Goal: Obtain resource: Download file/media

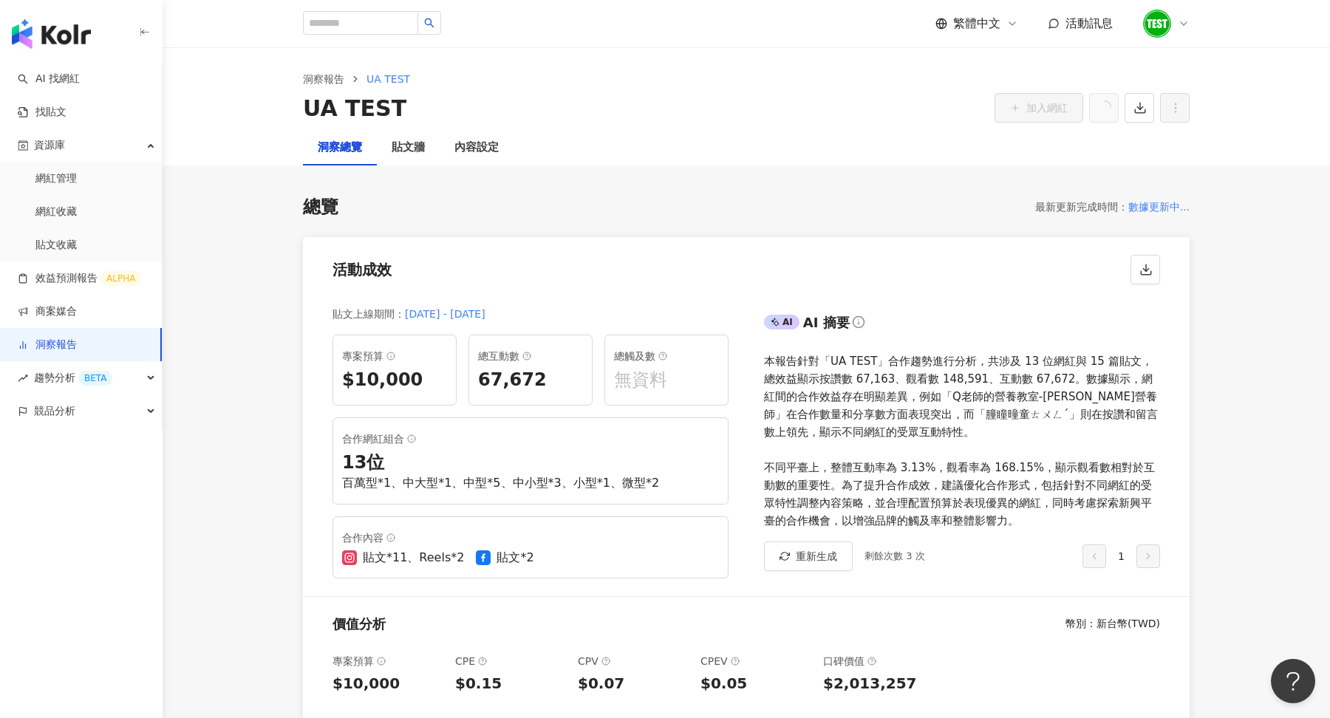
scroll to position [384, 0]
click at [72, 76] on link "AI 找網紅" at bounding box center [49, 79] width 62 height 15
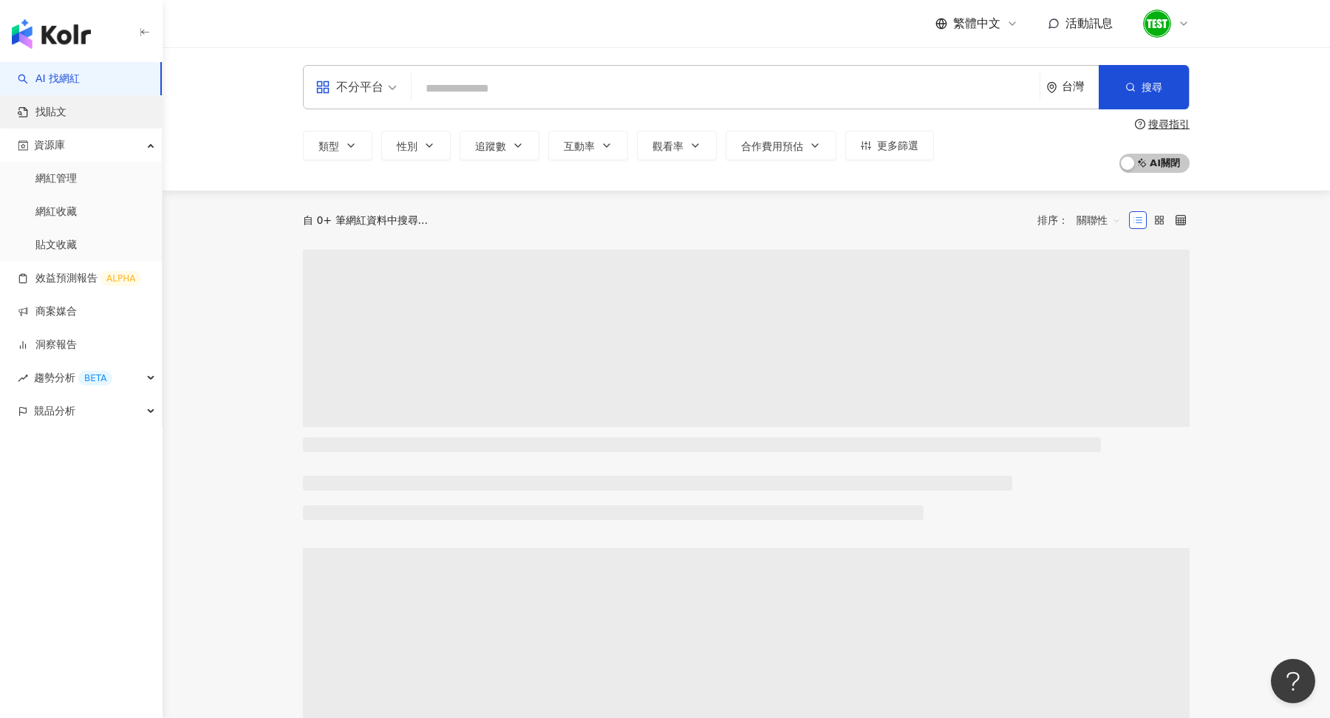
click at [58, 113] on link "找貼文" at bounding box center [42, 112] width 49 height 15
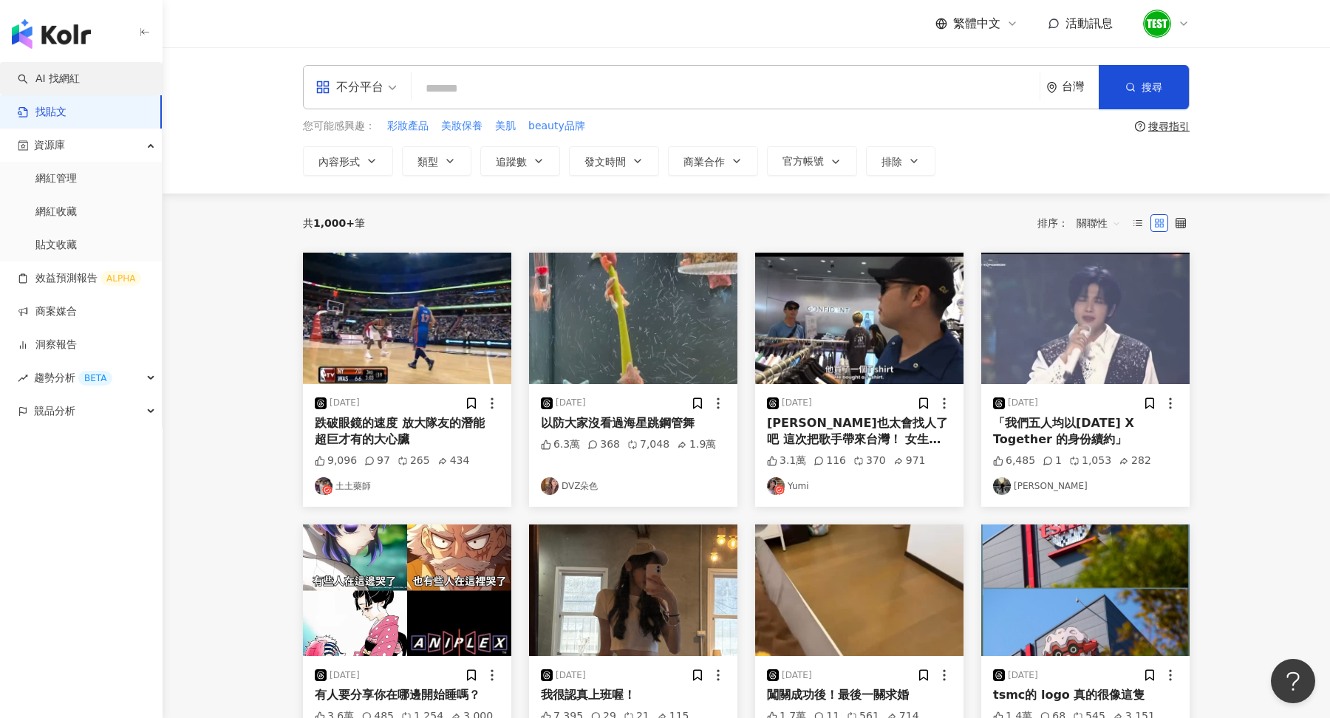
click at [80, 82] on link "AI 找網紅" at bounding box center [49, 79] width 62 height 15
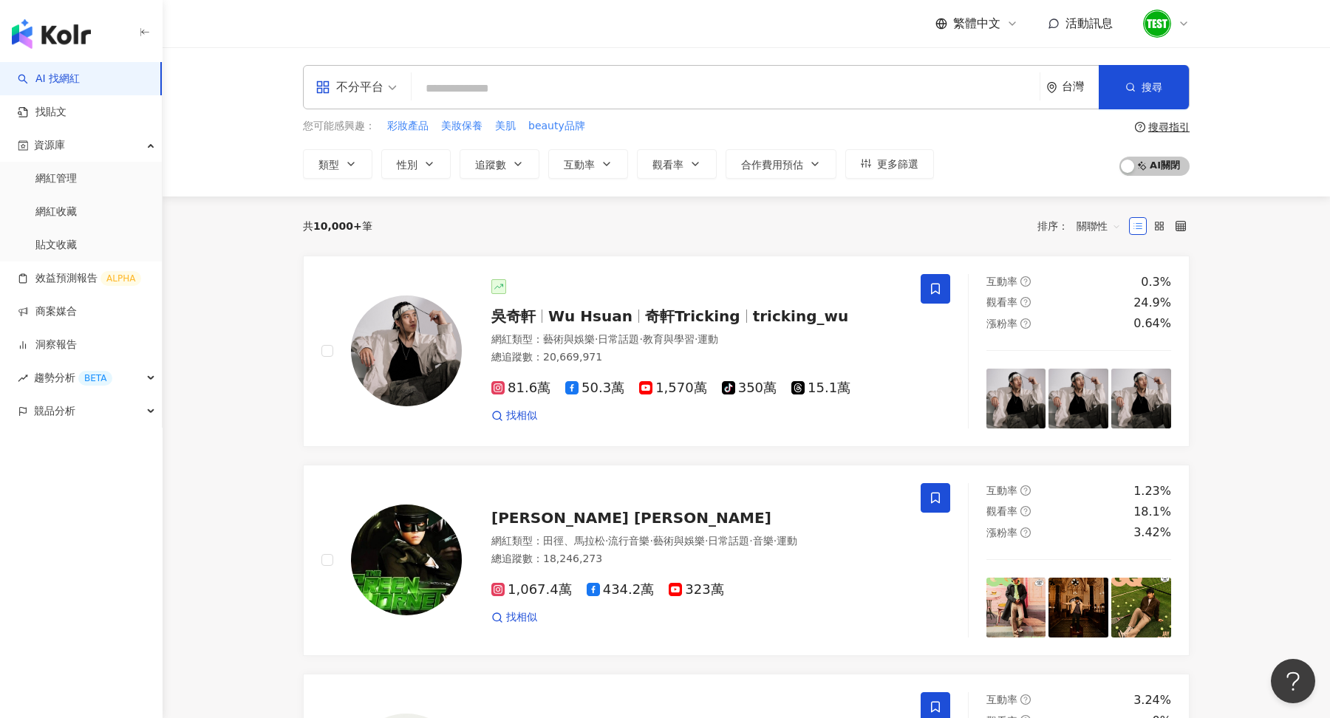
click at [389, 82] on span "不分平台" at bounding box center [356, 87] width 81 height 24
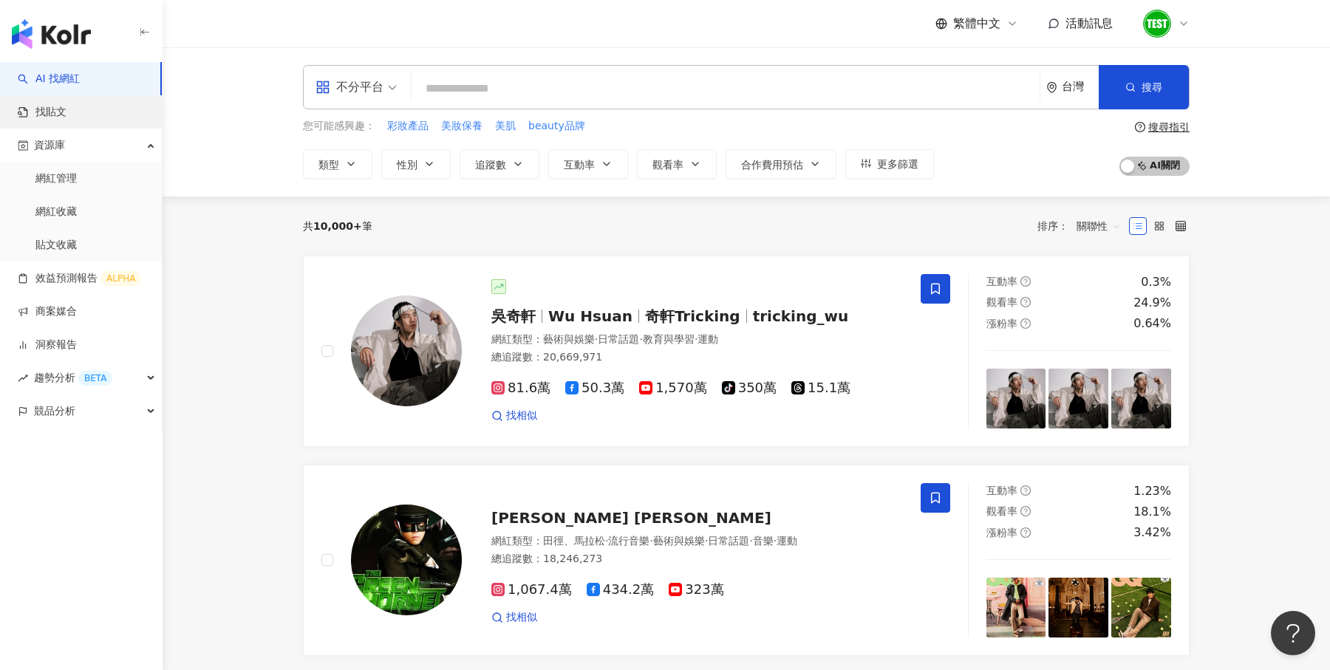
click at [67, 109] on link "找貼文" at bounding box center [42, 112] width 49 height 15
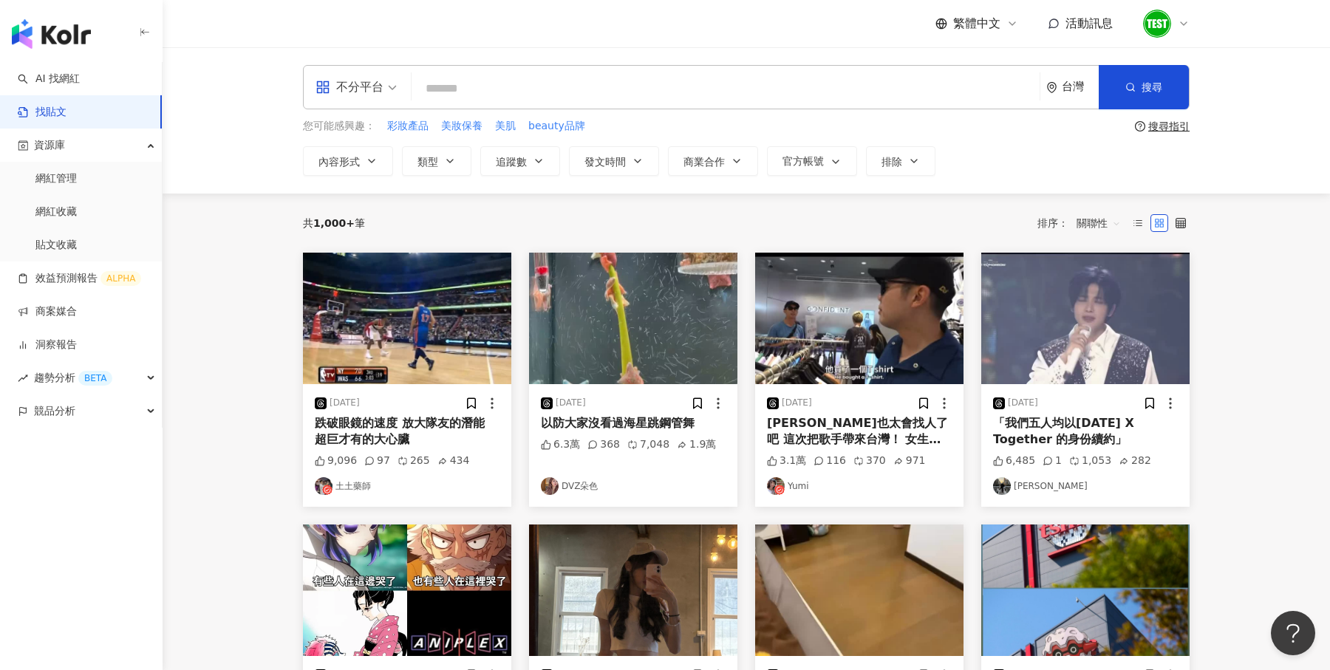
click at [344, 100] on span at bounding box center [356, 87] width 81 height 43
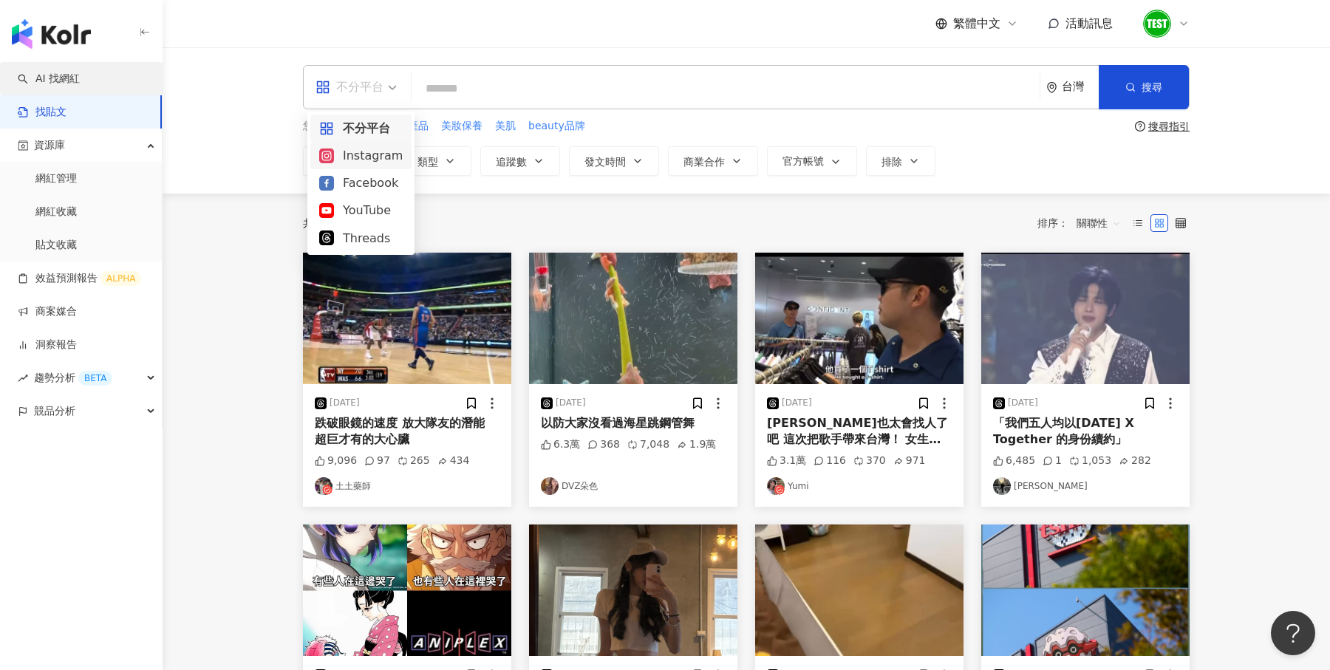
click at [49, 72] on link "AI 找網紅" at bounding box center [49, 79] width 62 height 15
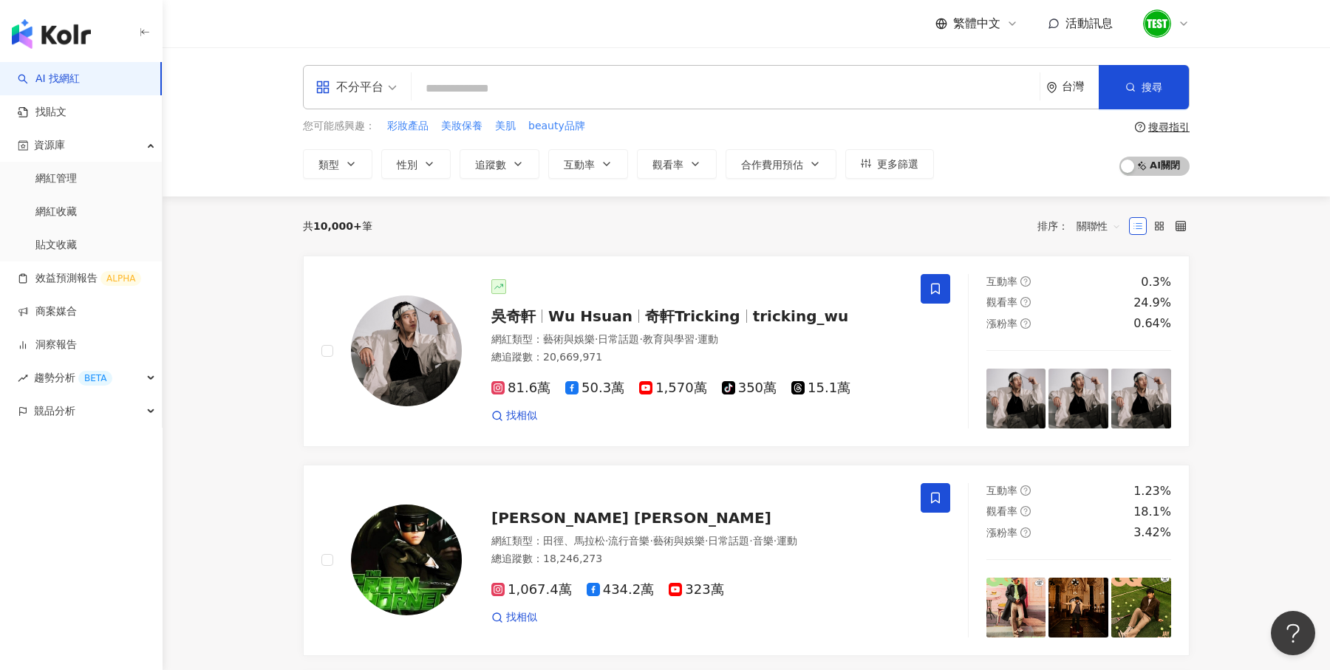
click at [391, 87] on span "不分平台" at bounding box center [356, 87] width 81 height 24
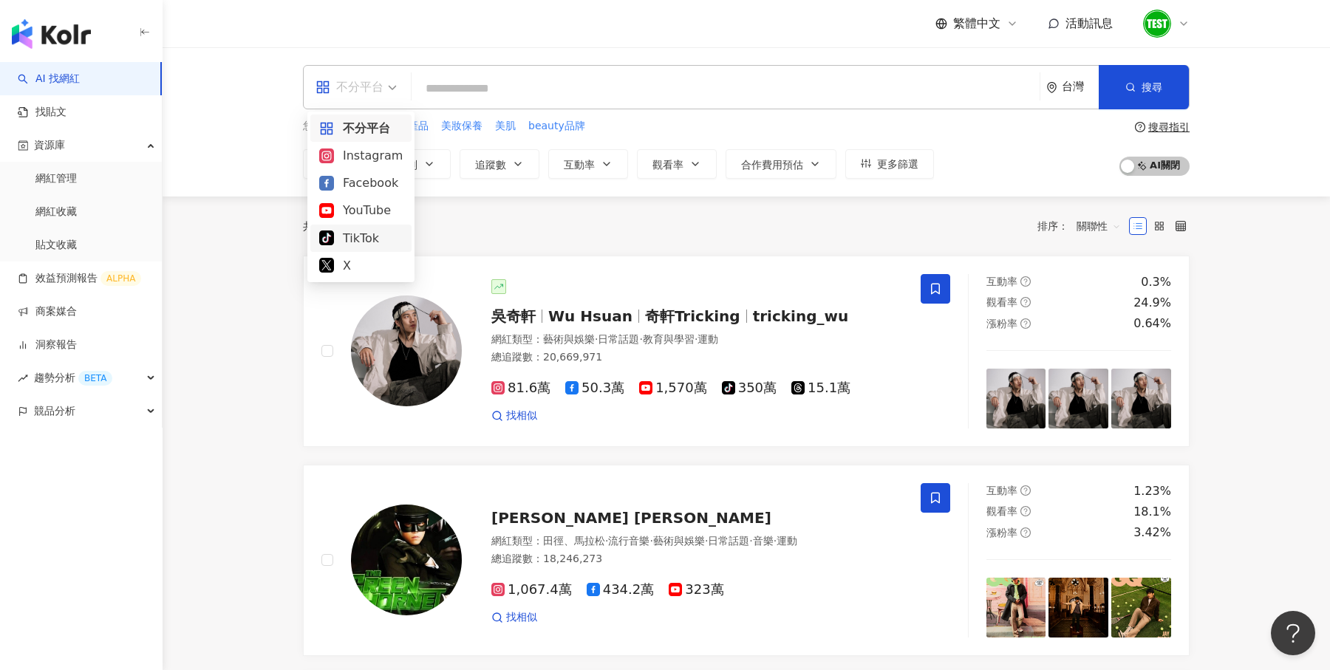
click at [492, 208] on div "共 10,000+ 筆 排序： 關聯性" at bounding box center [746, 226] width 887 height 59
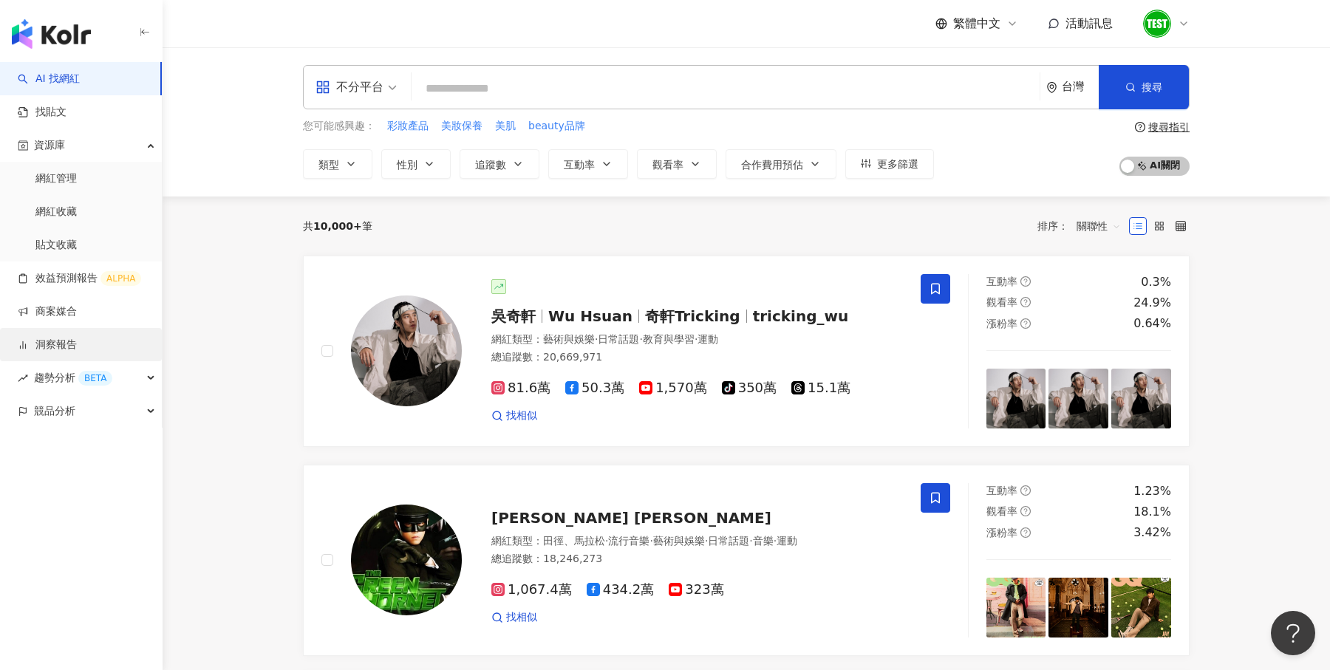
click at [77, 338] on link "洞察報告" at bounding box center [47, 345] width 59 height 15
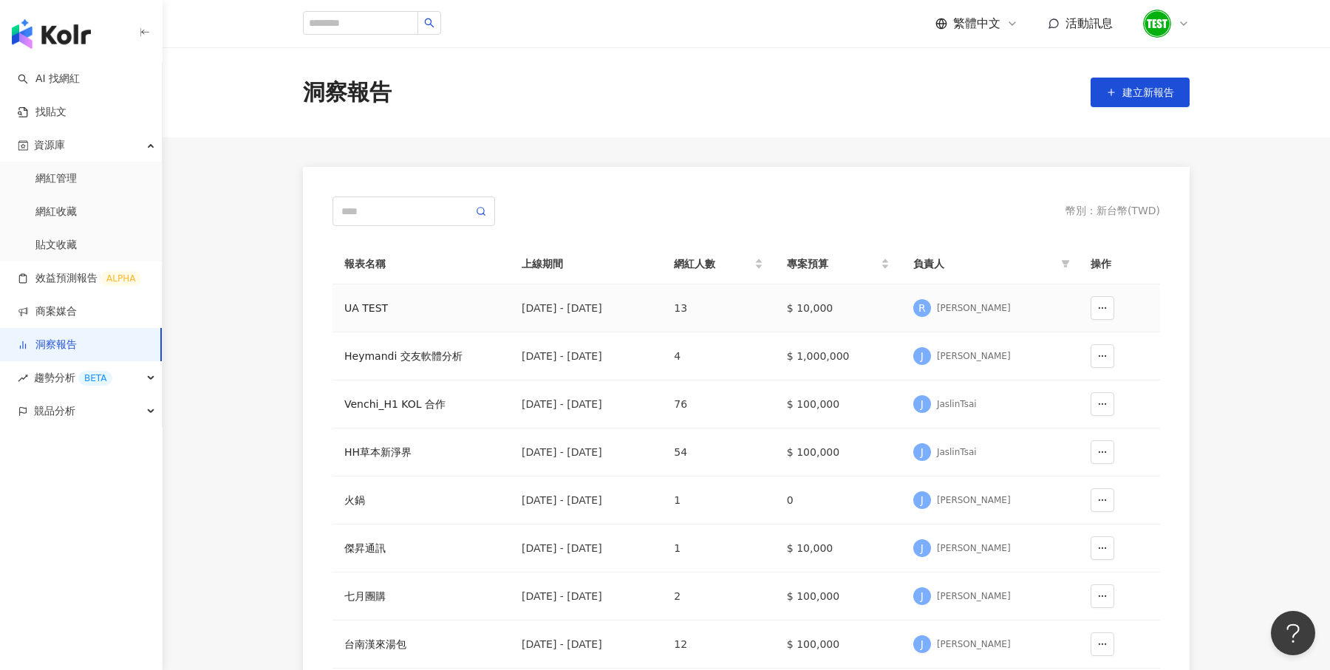
click at [372, 308] on div "UA TEST" at bounding box center [421, 308] width 154 height 16
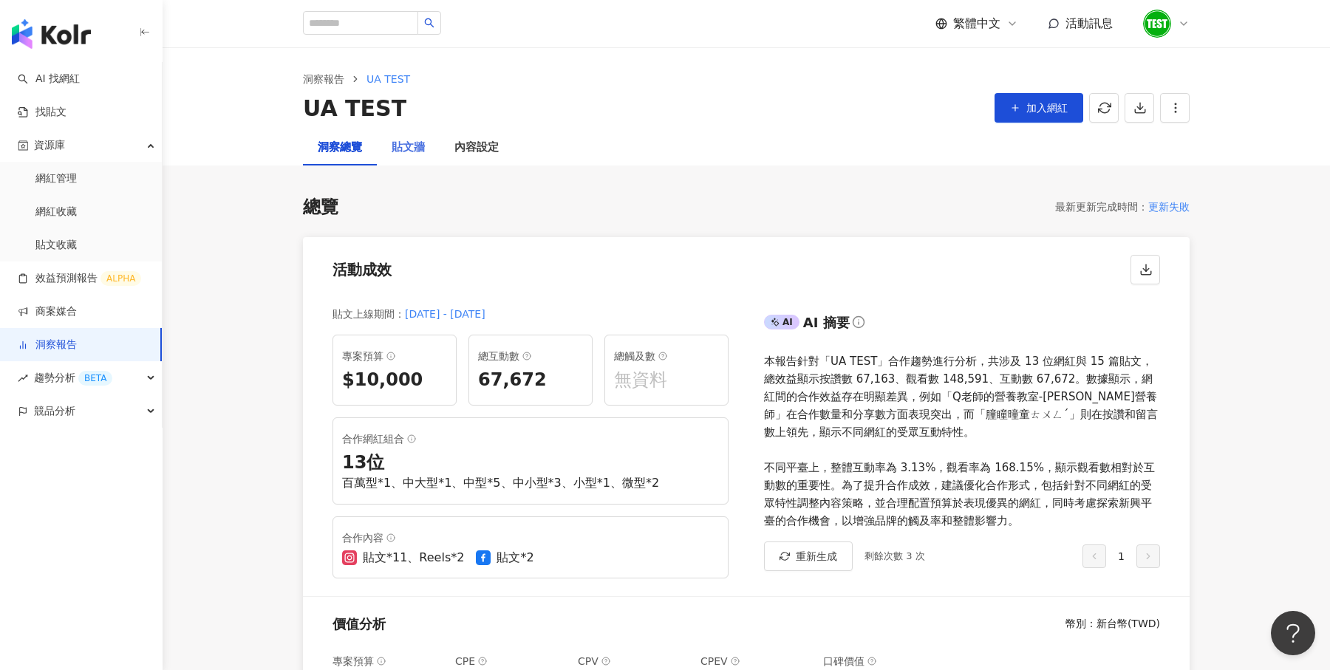
click at [407, 157] on div "貼文牆" at bounding box center [408, 147] width 63 height 35
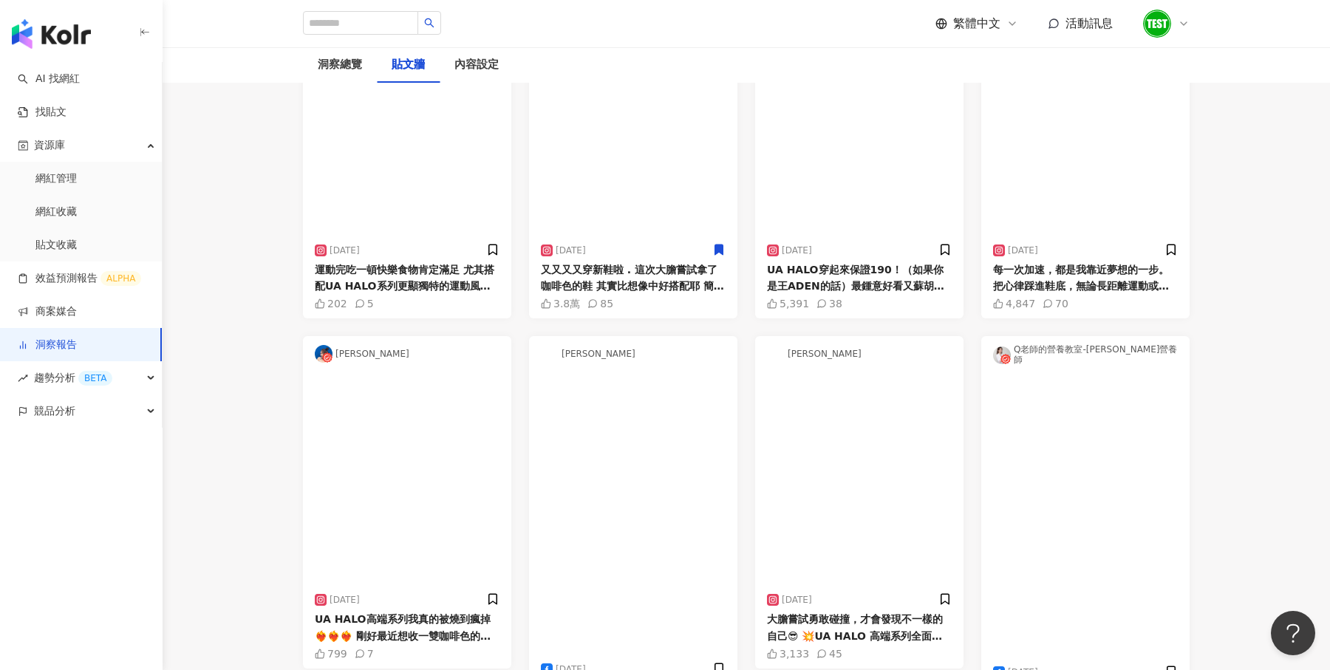
scroll to position [106, 0]
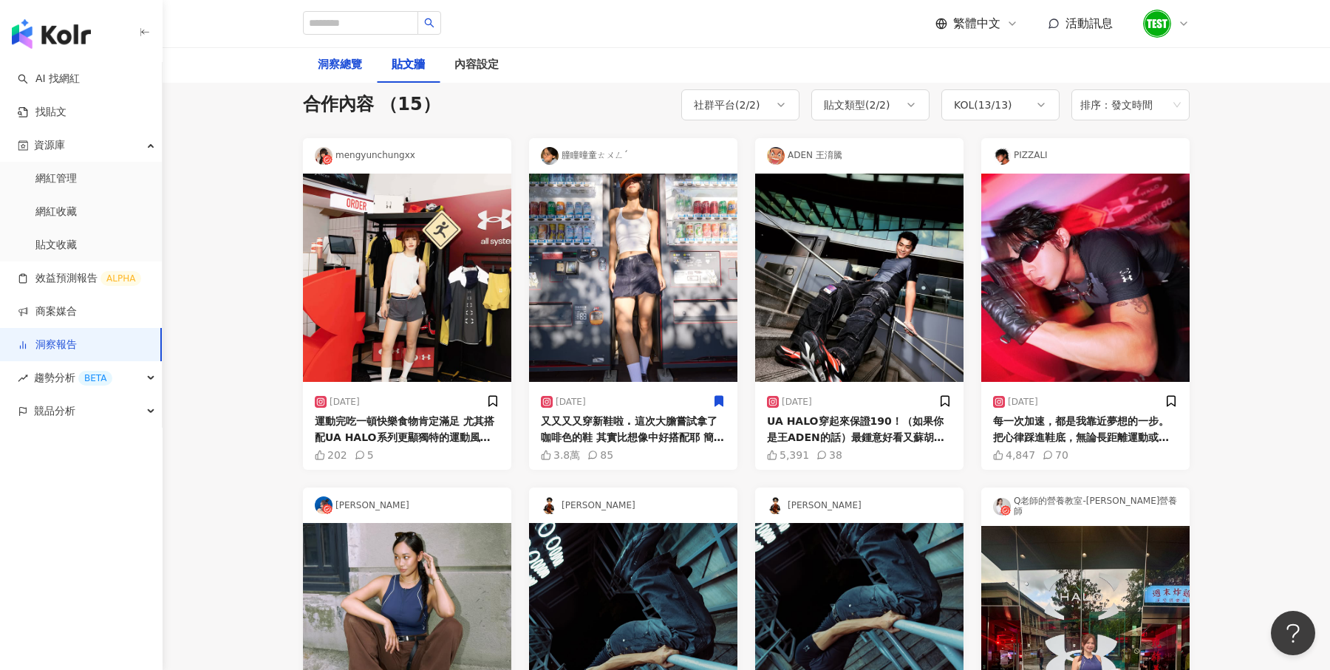
click at [323, 58] on div "洞察總覽" at bounding box center [340, 65] width 44 height 18
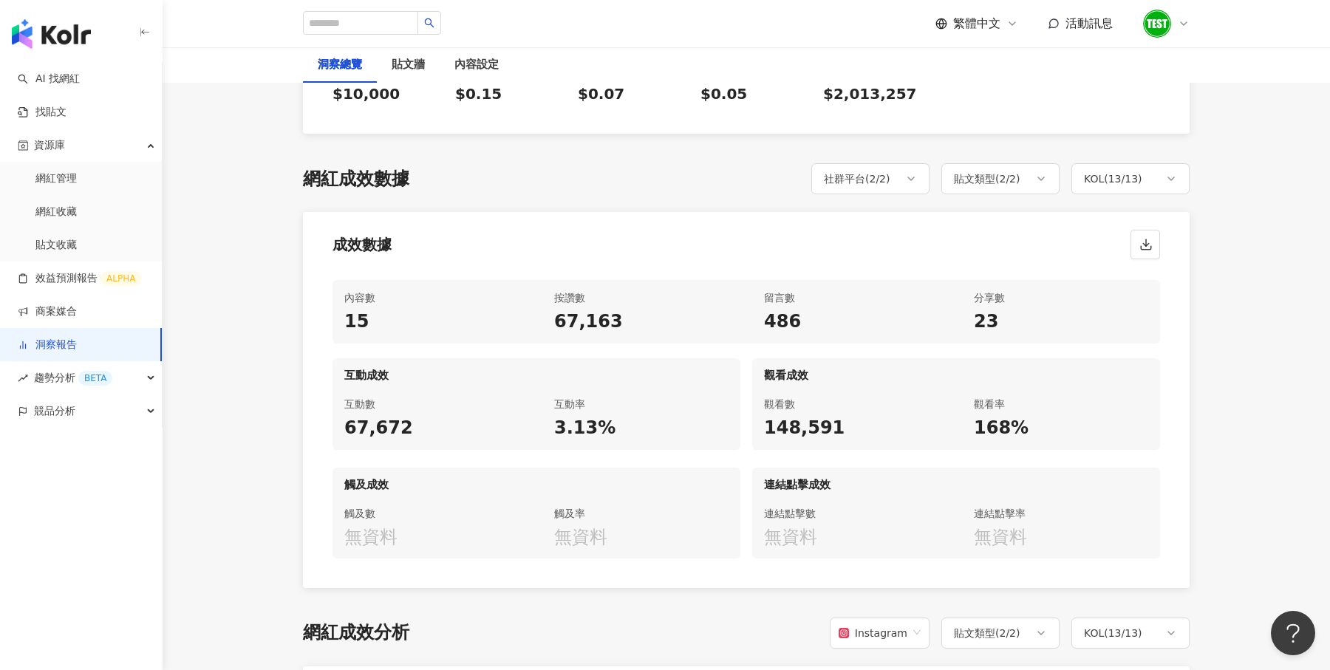
scroll to position [591, 0]
click at [1163, 176] on div "KOL ( 13 / 13 )" at bounding box center [1131, 177] width 118 height 31
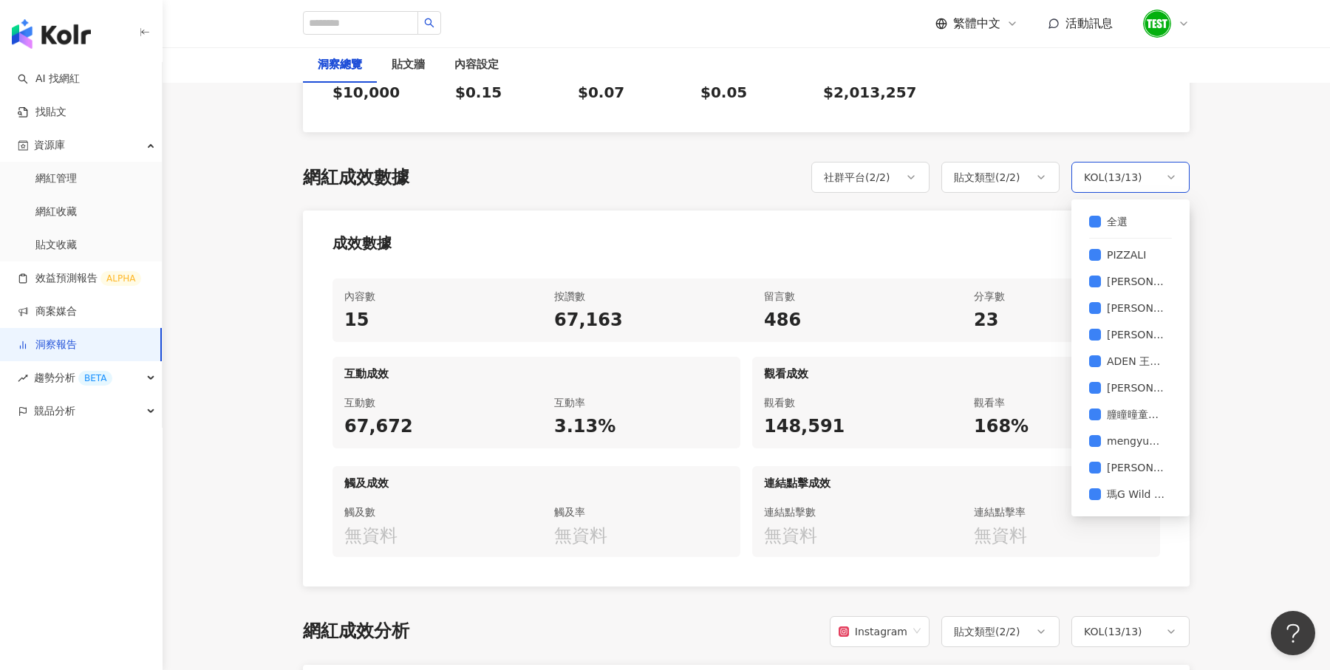
click at [1176, 181] on div "KOL ( 13 / 13 )" at bounding box center [1131, 177] width 118 height 31
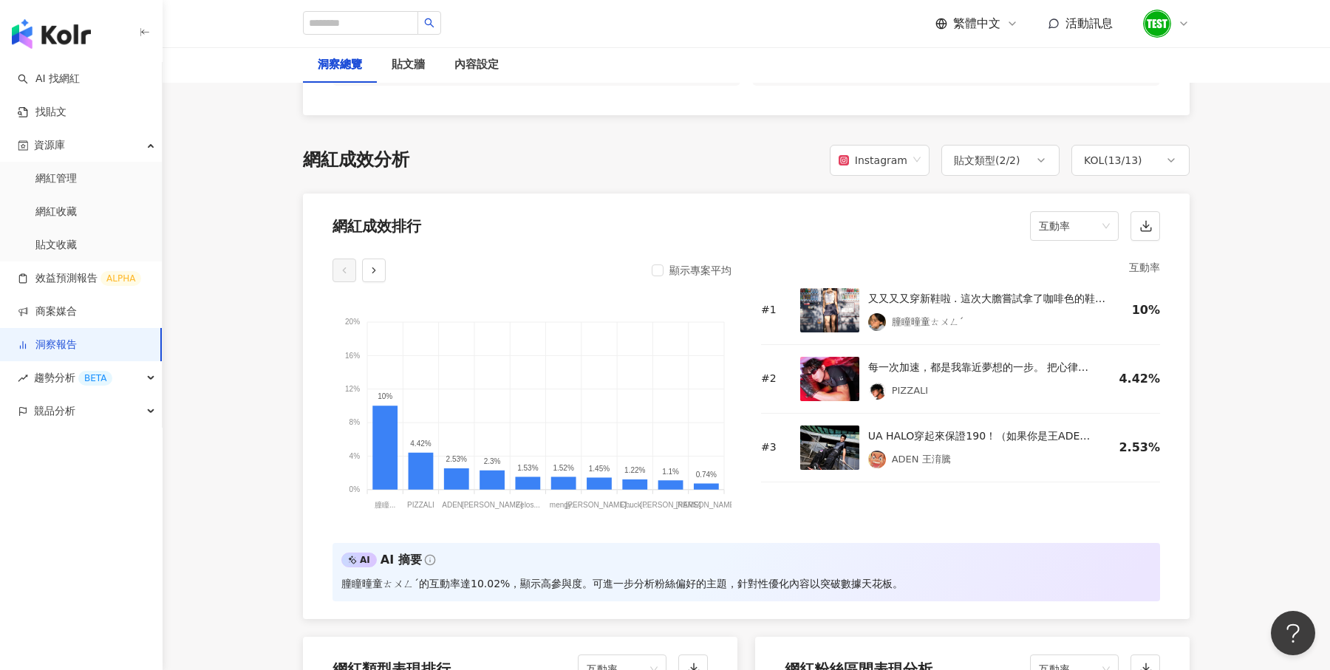
scroll to position [1062, 0]
click at [1107, 213] on span "互動率" at bounding box center [1074, 227] width 71 height 28
click at [1072, 358] on div "觀看數" at bounding box center [1074, 358] width 65 height 16
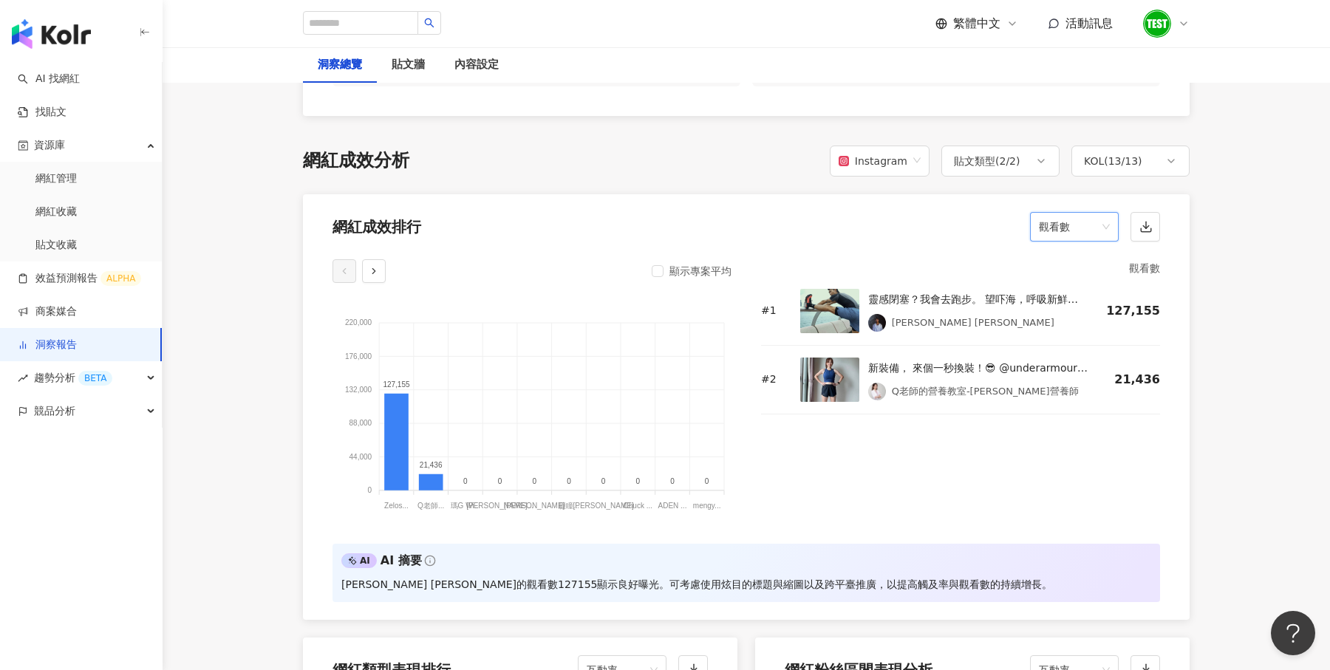
click at [1076, 219] on span "觀看數" at bounding box center [1074, 227] width 71 height 28
click at [1065, 311] on div "互動數" at bounding box center [1074, 307] width 65 height 16
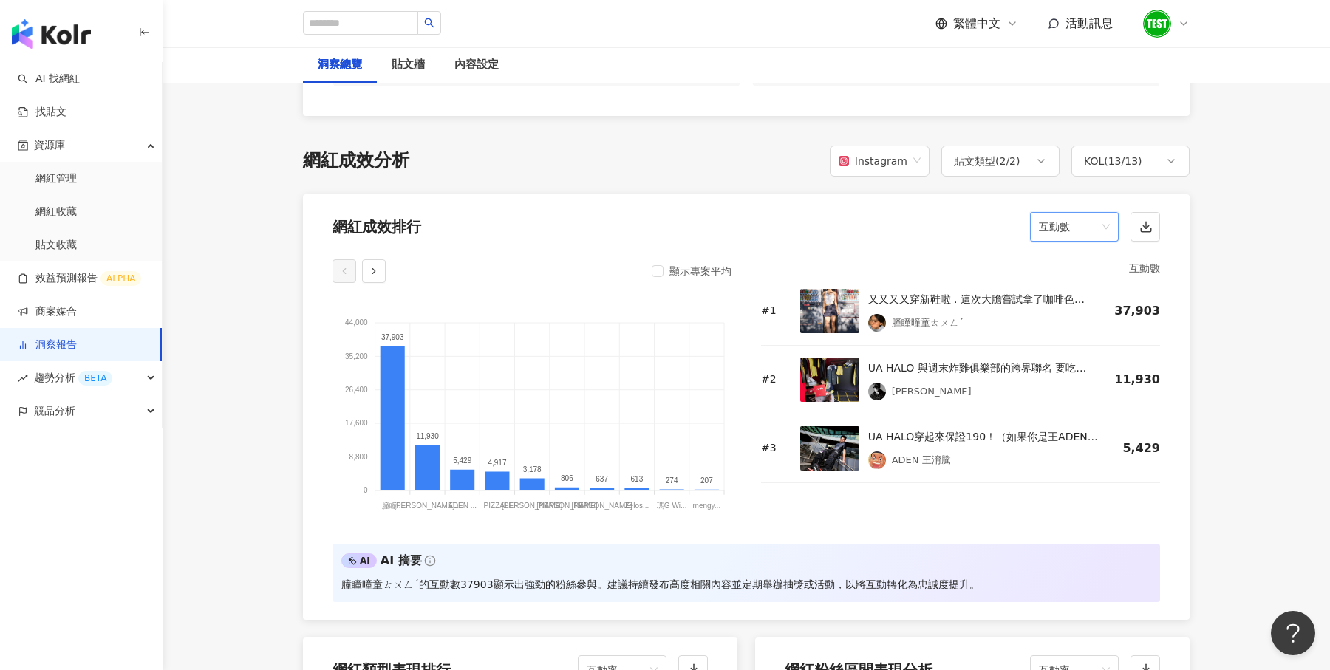
click at [1092, 221] on span "互動數" at bounding box center [1074, 227] width 71 height 28
click at [1077, 280] on div "留言數" at bounding box center [1074, 282] width 65 height 16
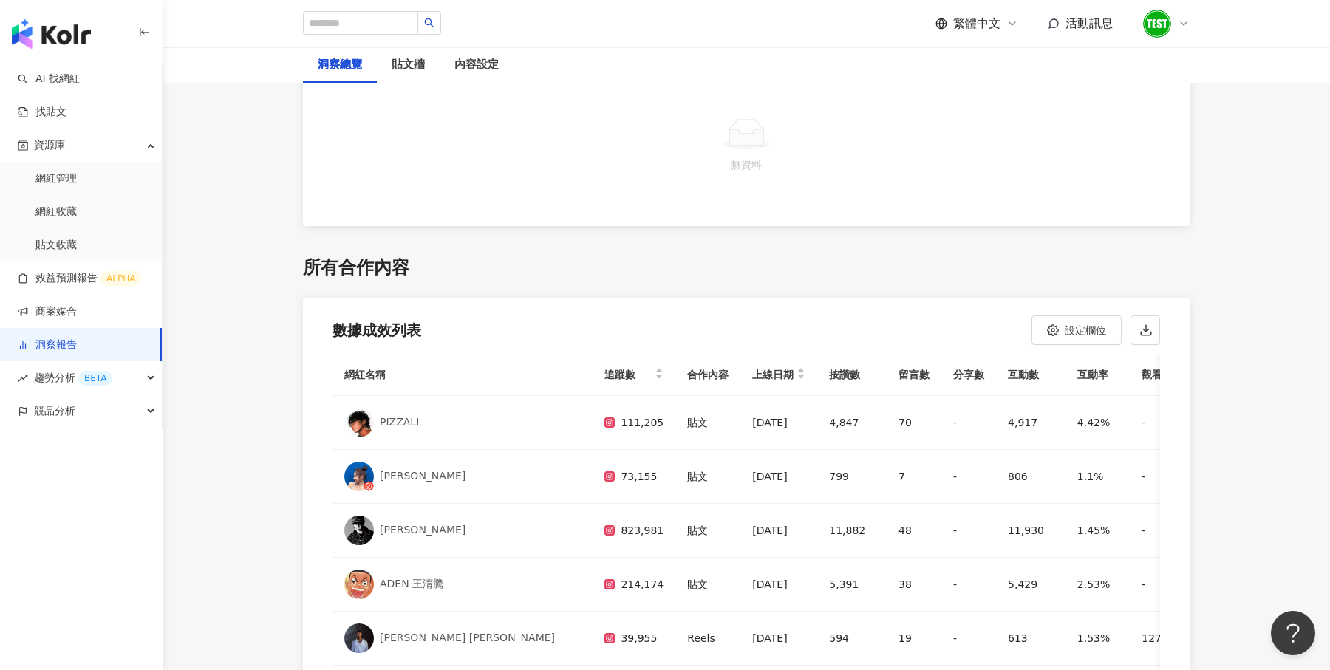
scroll to position [3377, 0]
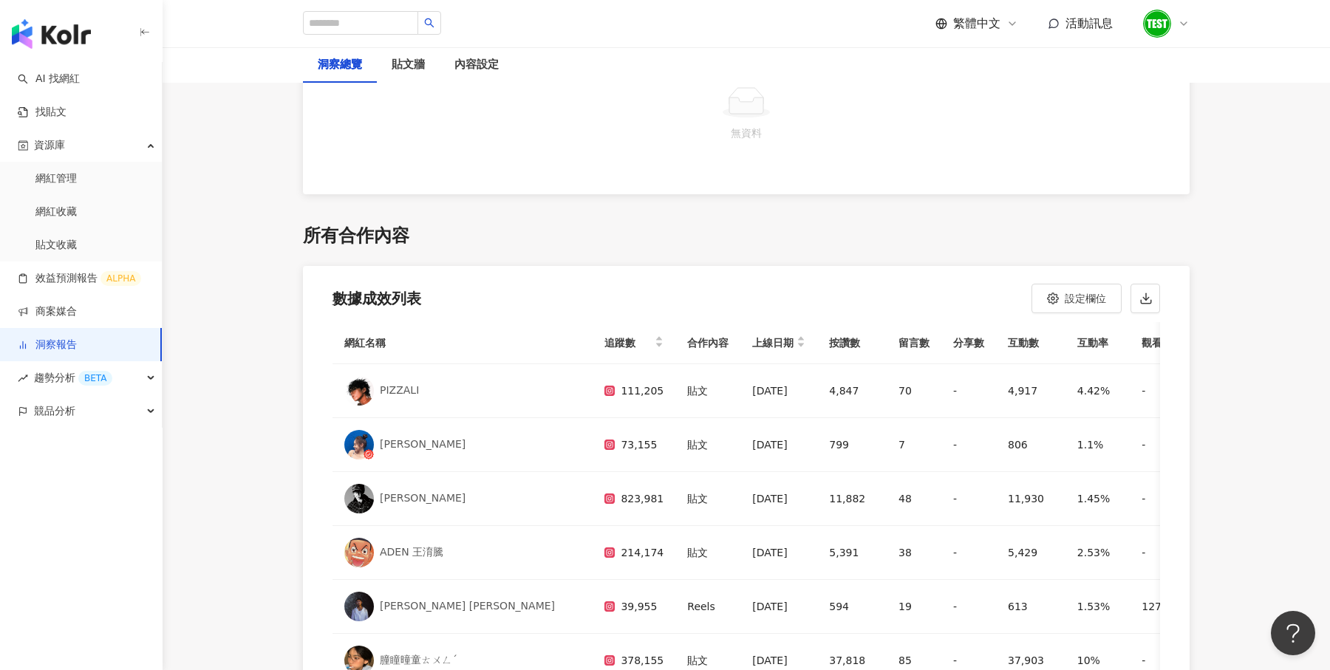
click at [72, 351] on link "洞察報告" at bounding box center [47, 345] width 59 height 15
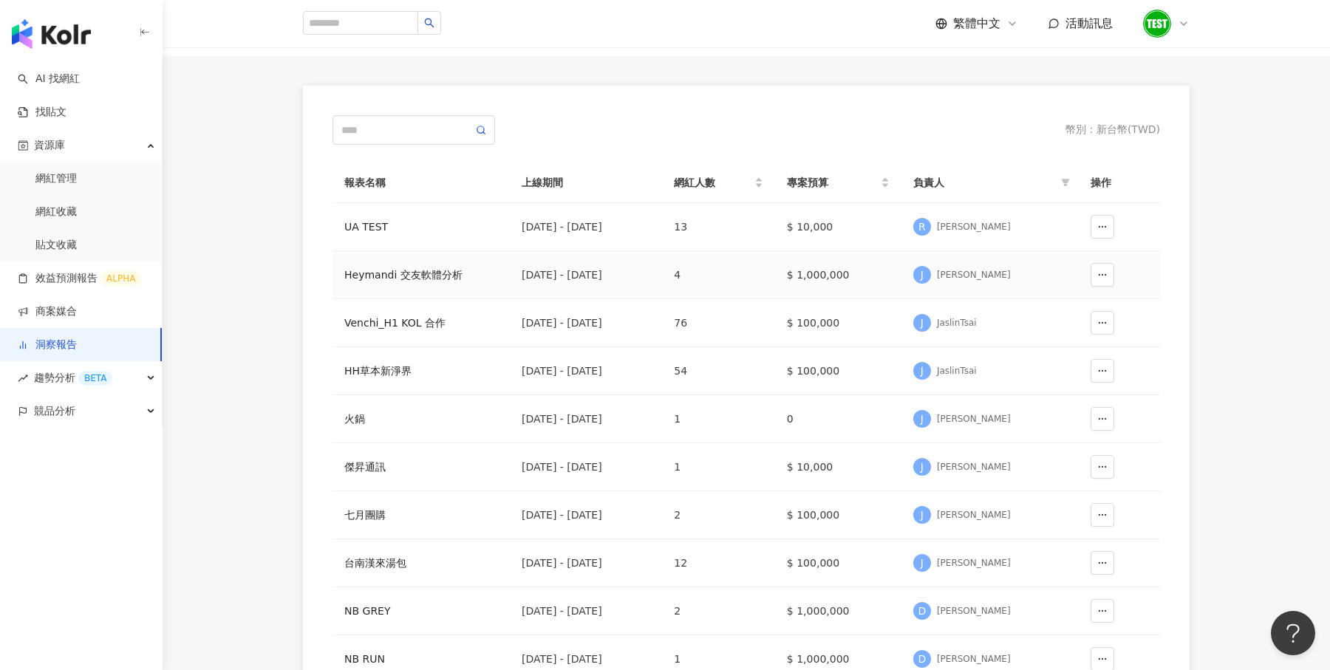
scroll to position [82, 0]
click at [389, 370] on div "HH草本新淨界" at bounding box center [421, 370] width 154 height 16
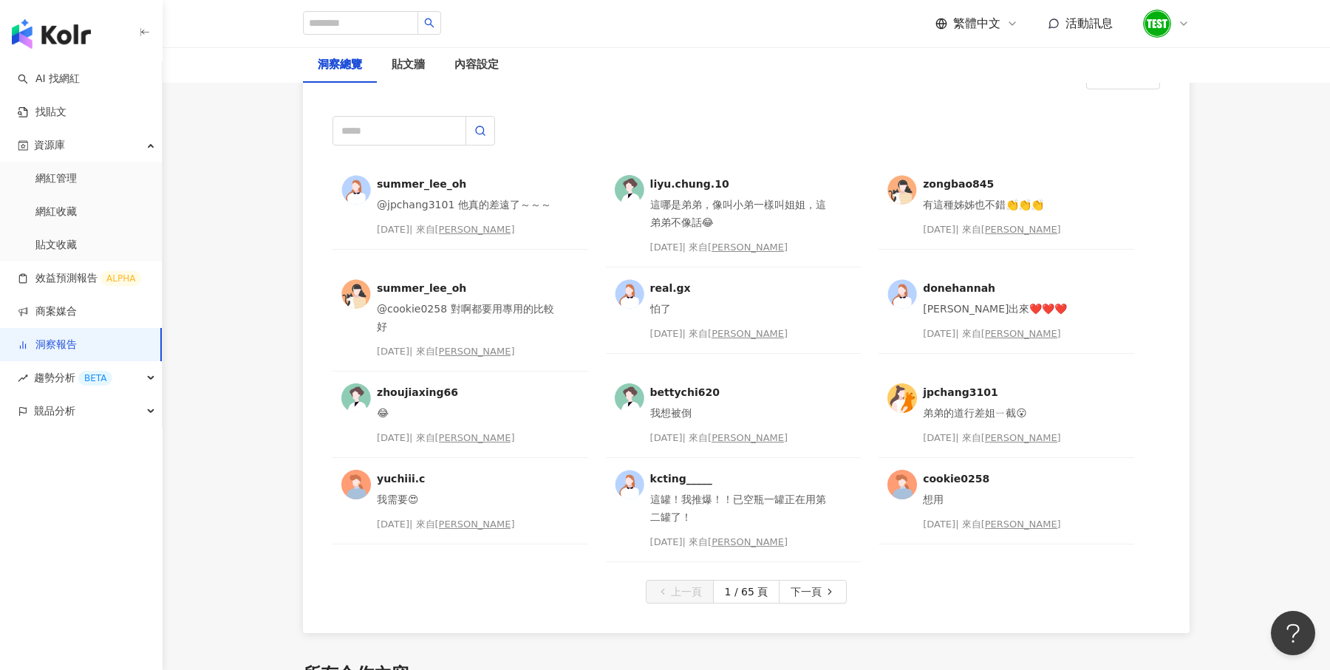
scroll to position [3787, 0]
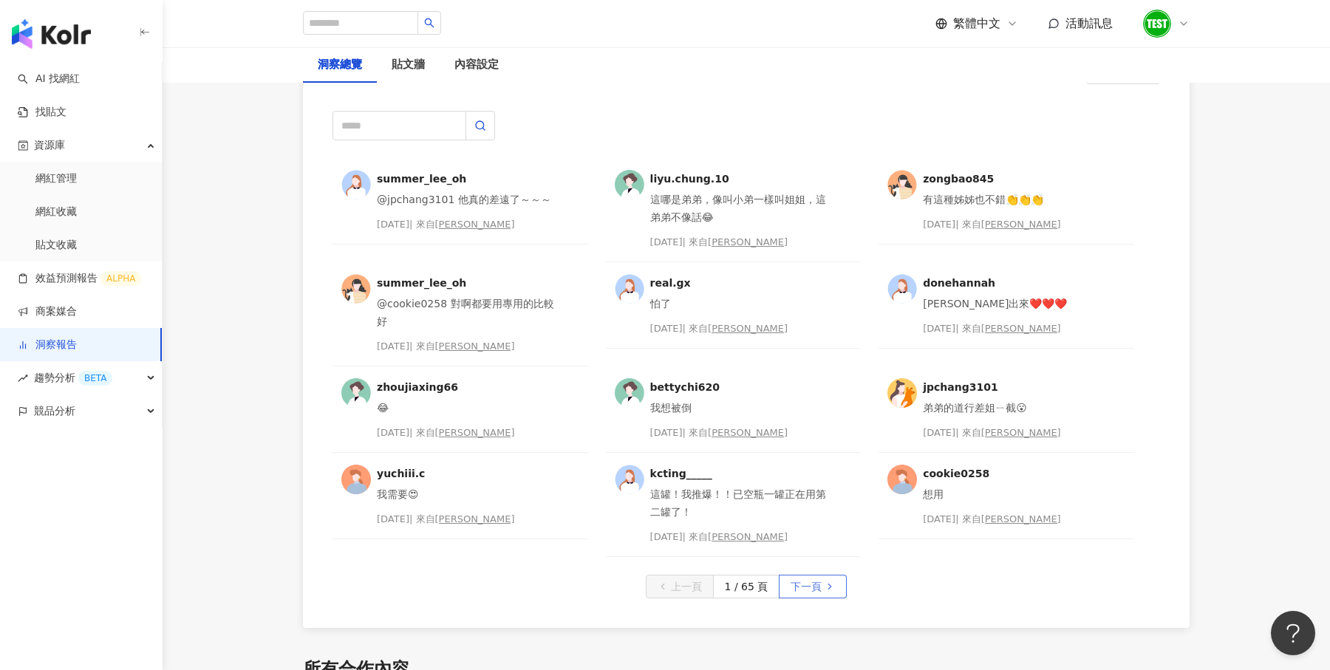
click at [813, 576] on span "下一頁" at bounding box center [806, 588] width 31 height 24
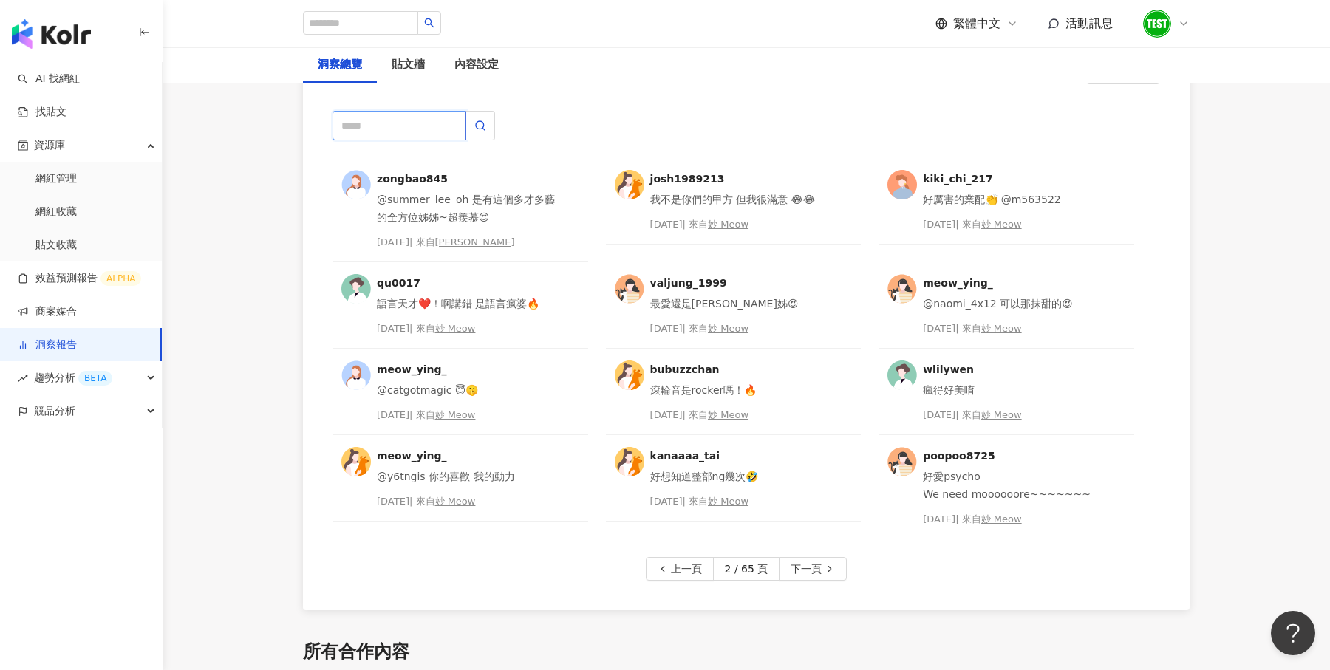
click at [392, 117] on input "text" at bounding box center [400, 126] width 134 height 30
type input "*"
type input "**"
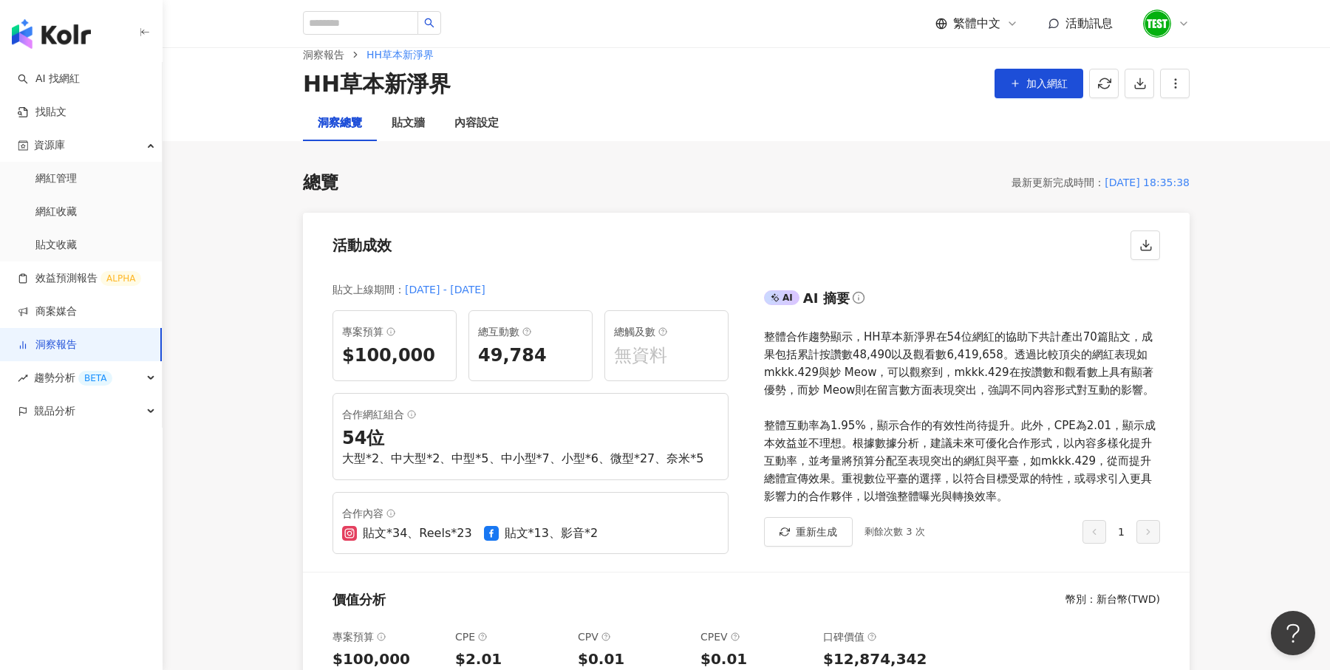
scroll to position [0, 0]
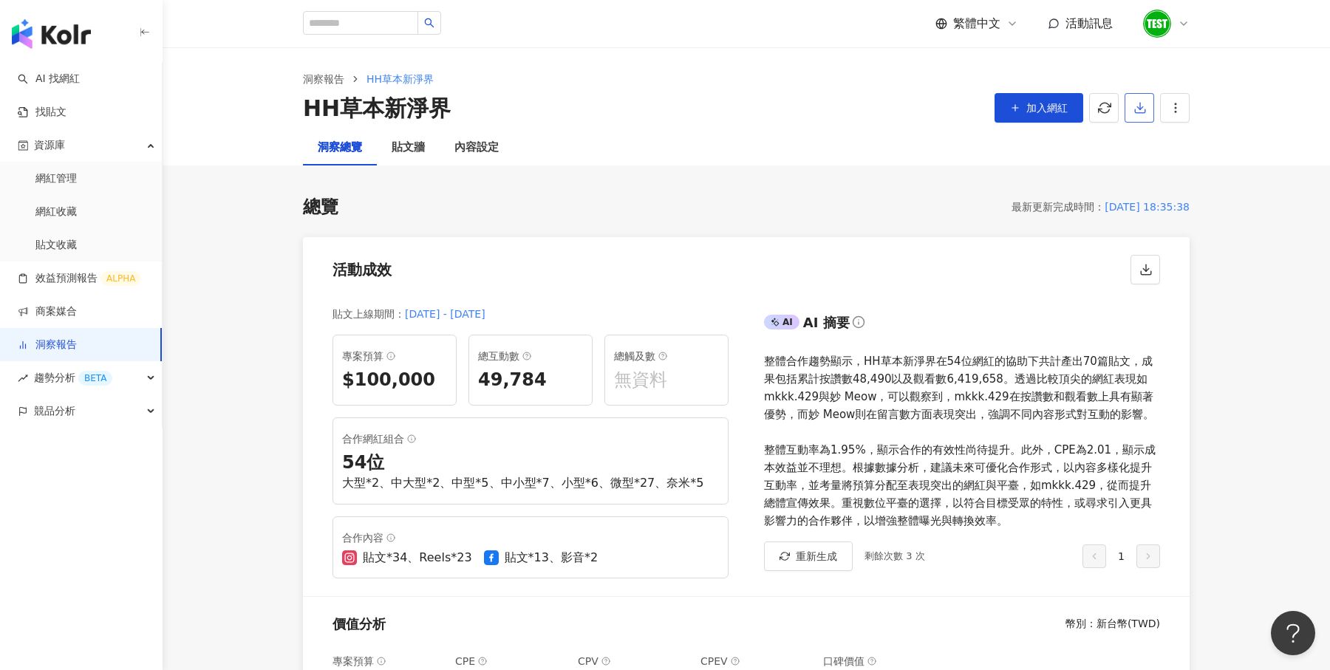
click at [1129, 103] on button "button" at bounding box center [1140, 108] width 30 height 30
click at [1149, 132] on li "匯出 PPT" at bounding box center [1162, 144] width 69 height 30
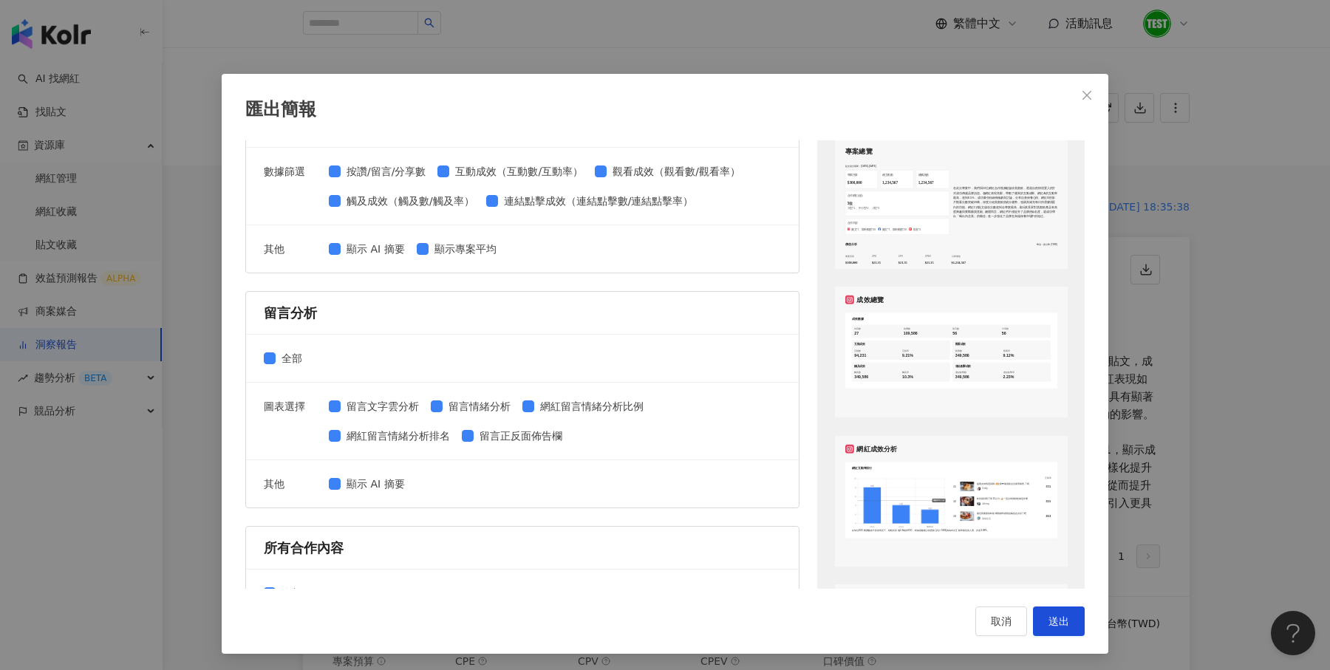
scroll to position [353, 0]
click at [550, 411] on div "網紅留言情緒分析比例" at bounding box center [585, 407] width 127 height 24
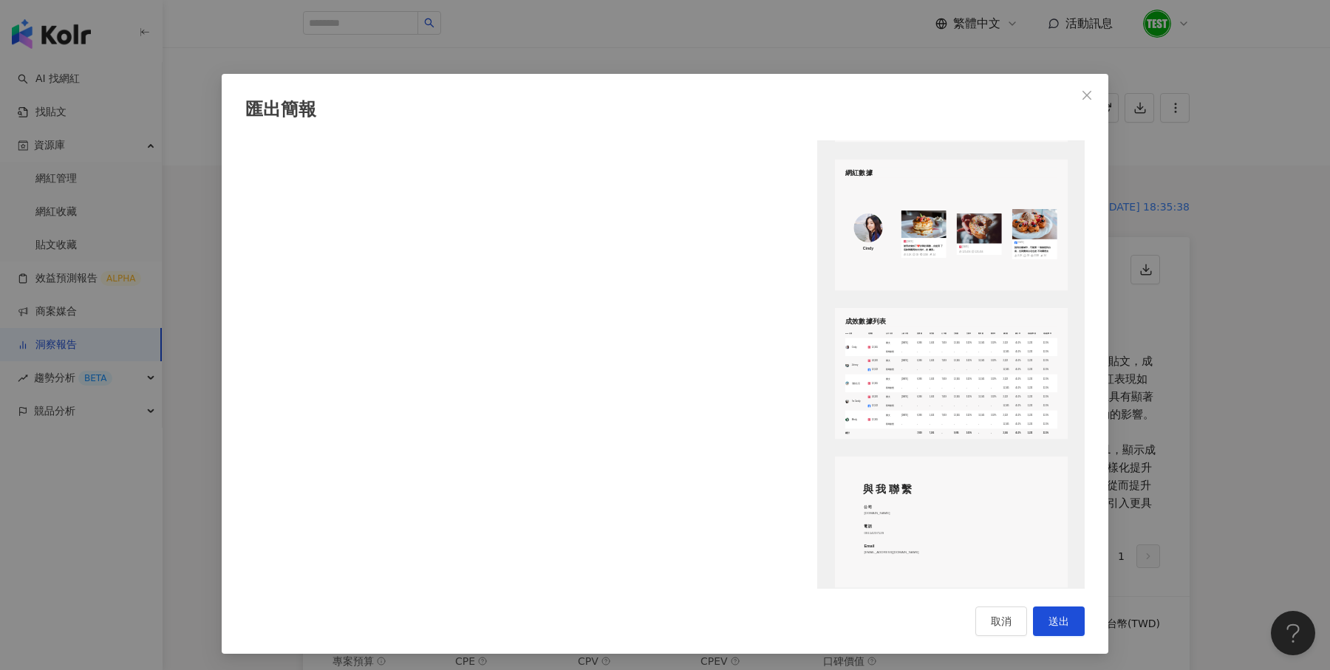
scroll to position [1835, 0]
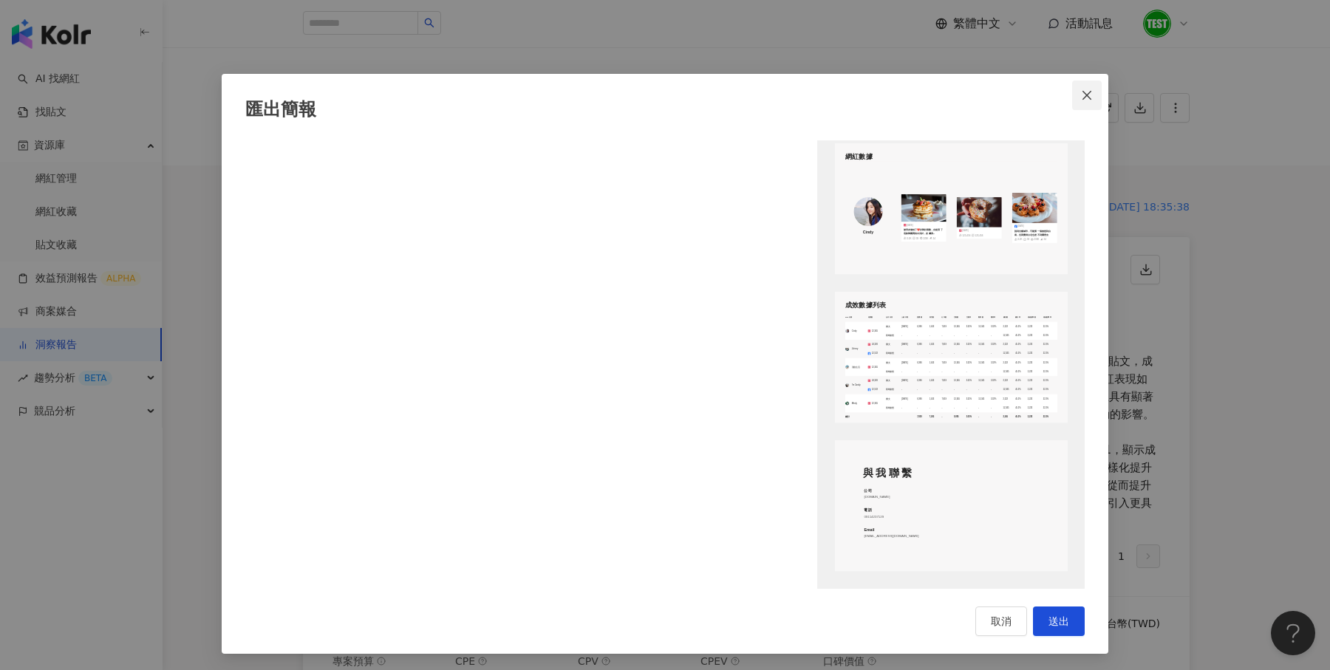
click at [1086, 90] on icon "close" at bounding box center [1087, 95] width 12 height 12
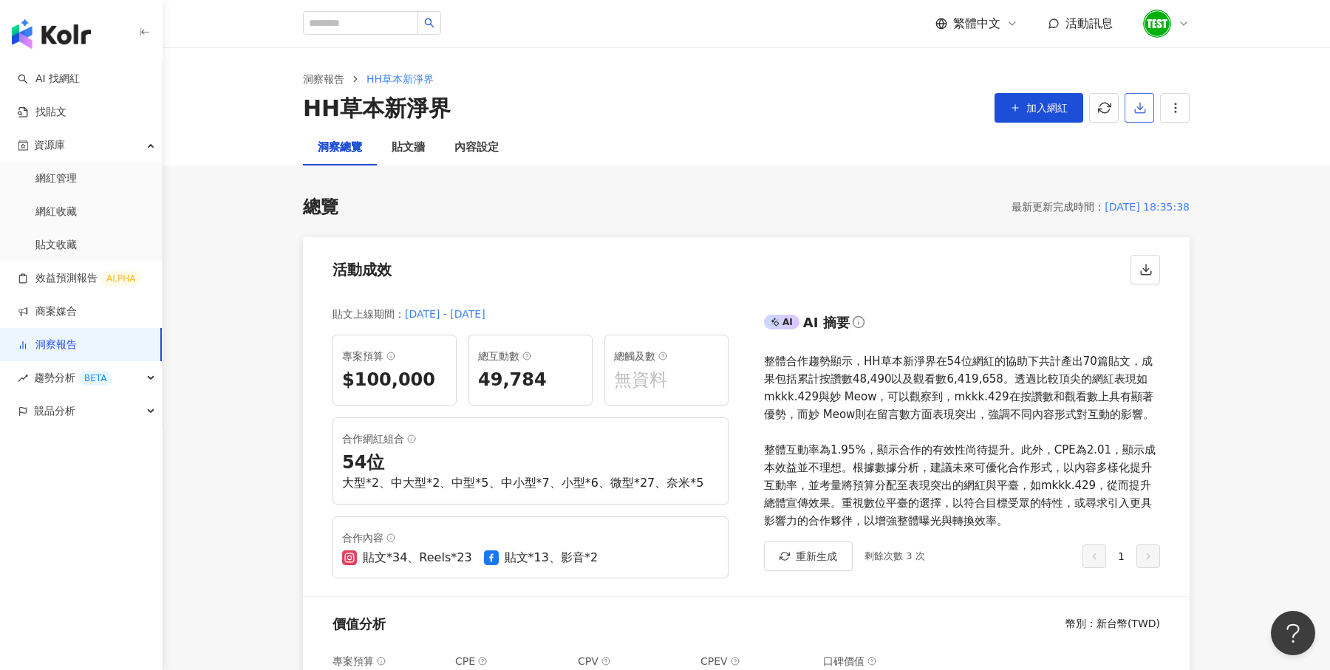
click at [1144, 106] on icon "button" at bounding box center [1140, 107] width 13 height 13
click at [808, 139] on div "洞察總覽 貼文牆 內容設定" at bounding box center [746, 147] width 946 height 35
click at [77, 340] on link "洞察報告" at bounding box center [47, 345] width 59 height 15
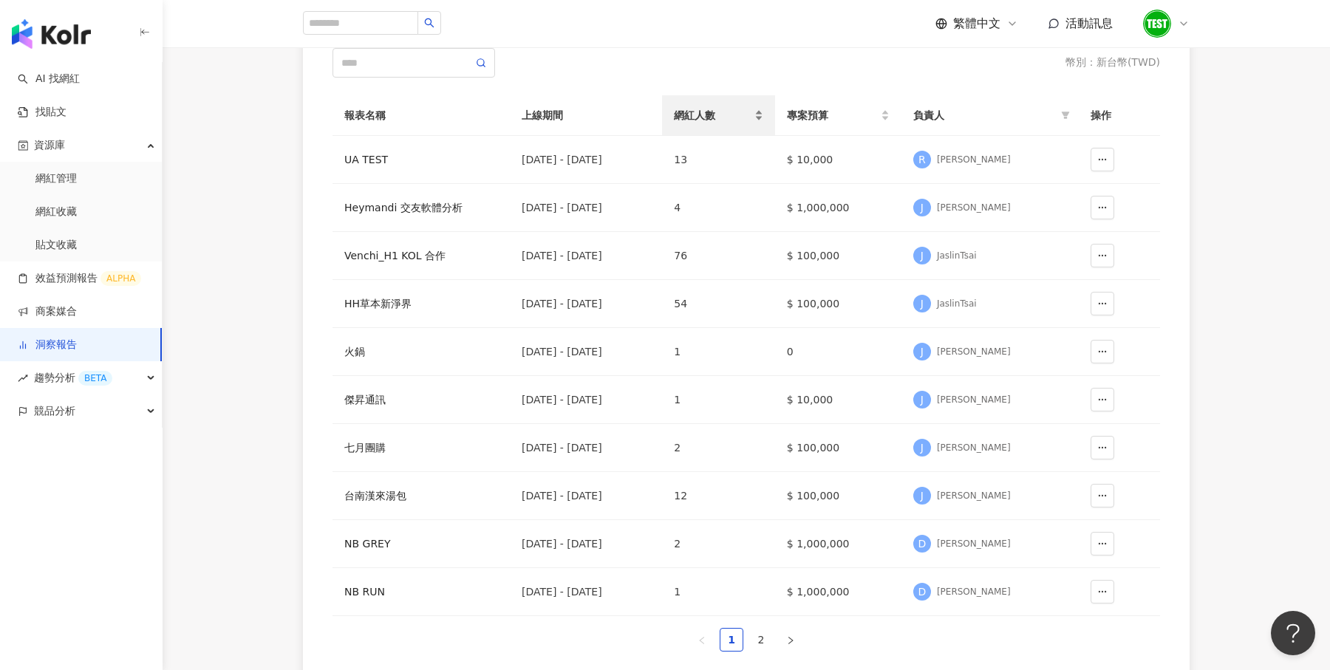
scroll to position [177, 0]
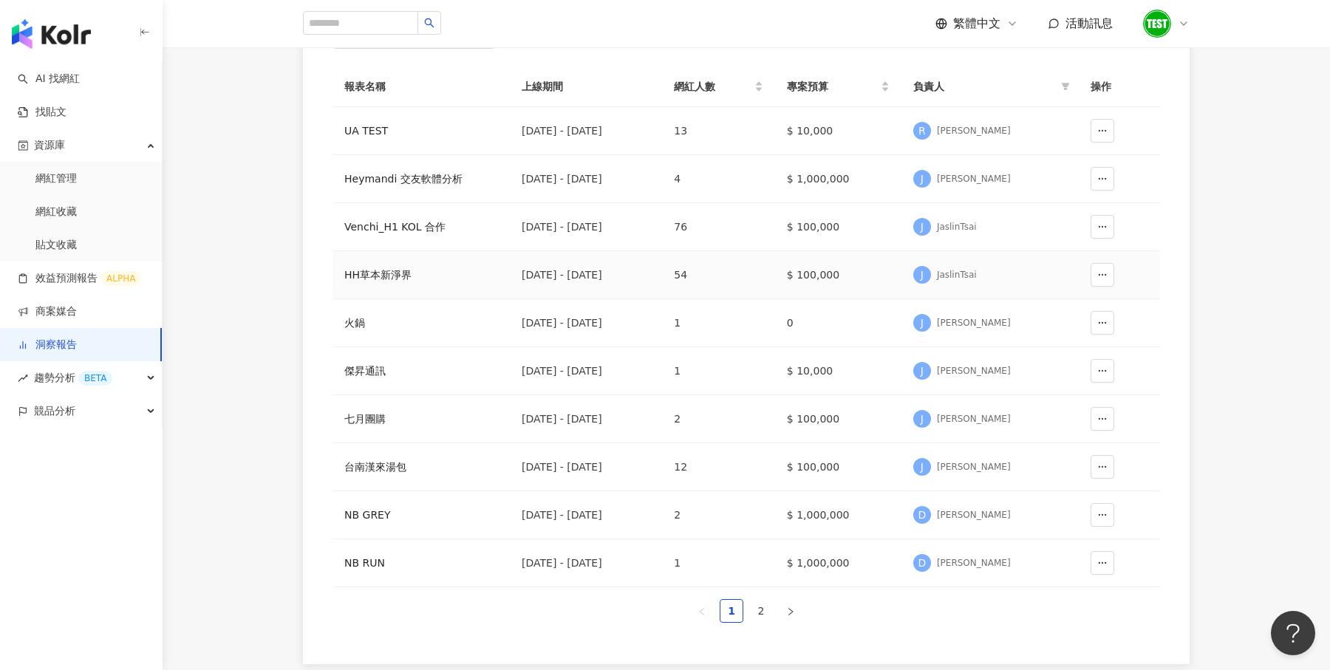
click at [394, 268] on div "HH草本新淨界" at bounding box center [421, 275] width 154 height 16
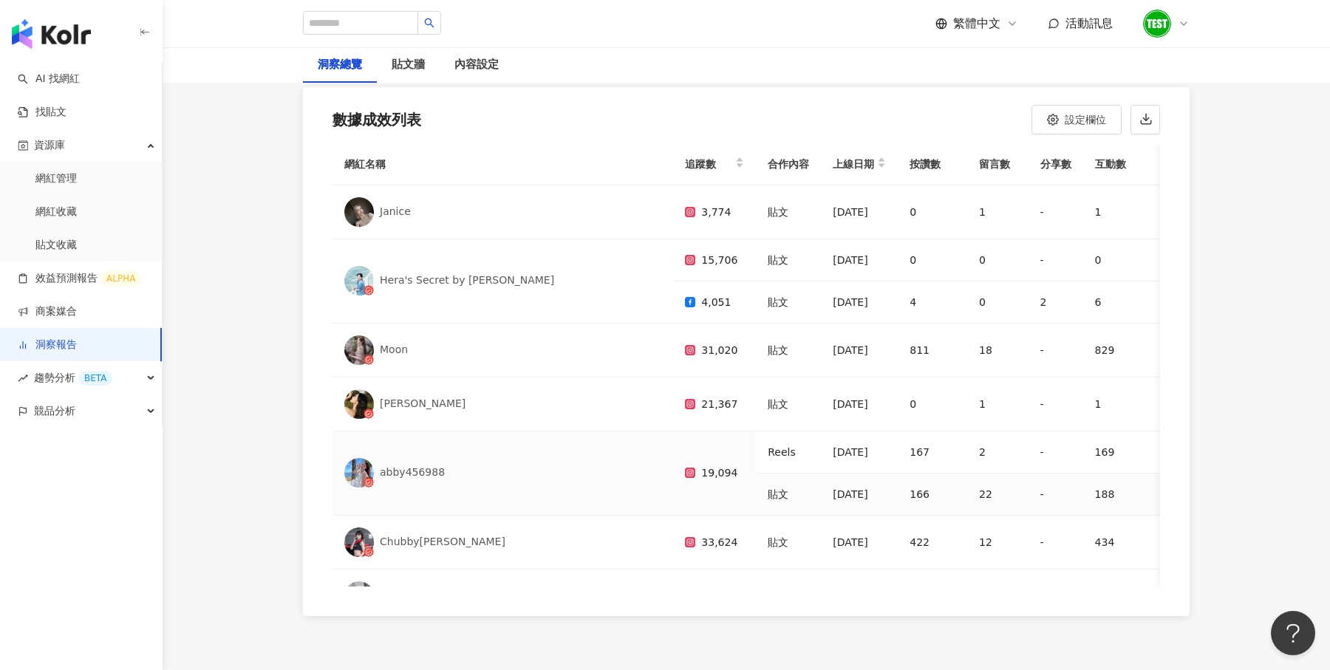
scroll to position [185, 0]
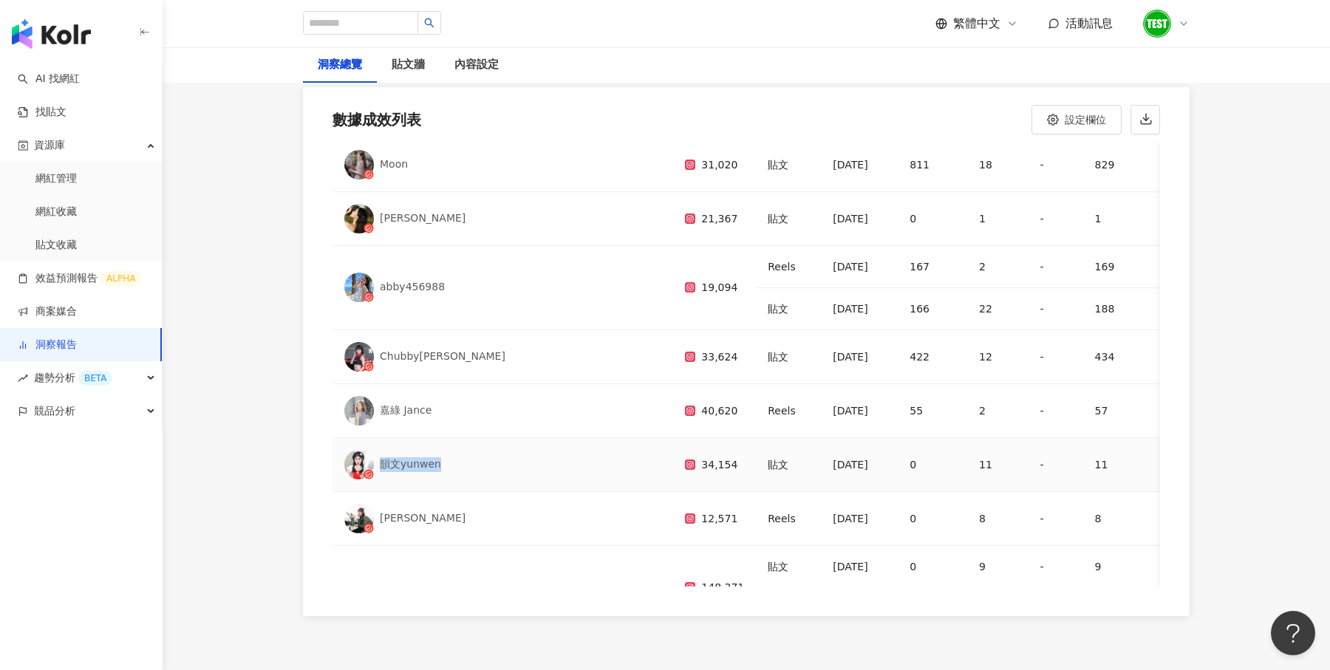
drag, startPoint x: 381, startPoint y: 452, endPoint x: 442, endPoint y: 453, distance: 60.6
click at [442, 453] on div "韻文yunwen" at bounding box center [502, 465] width 317 height 30
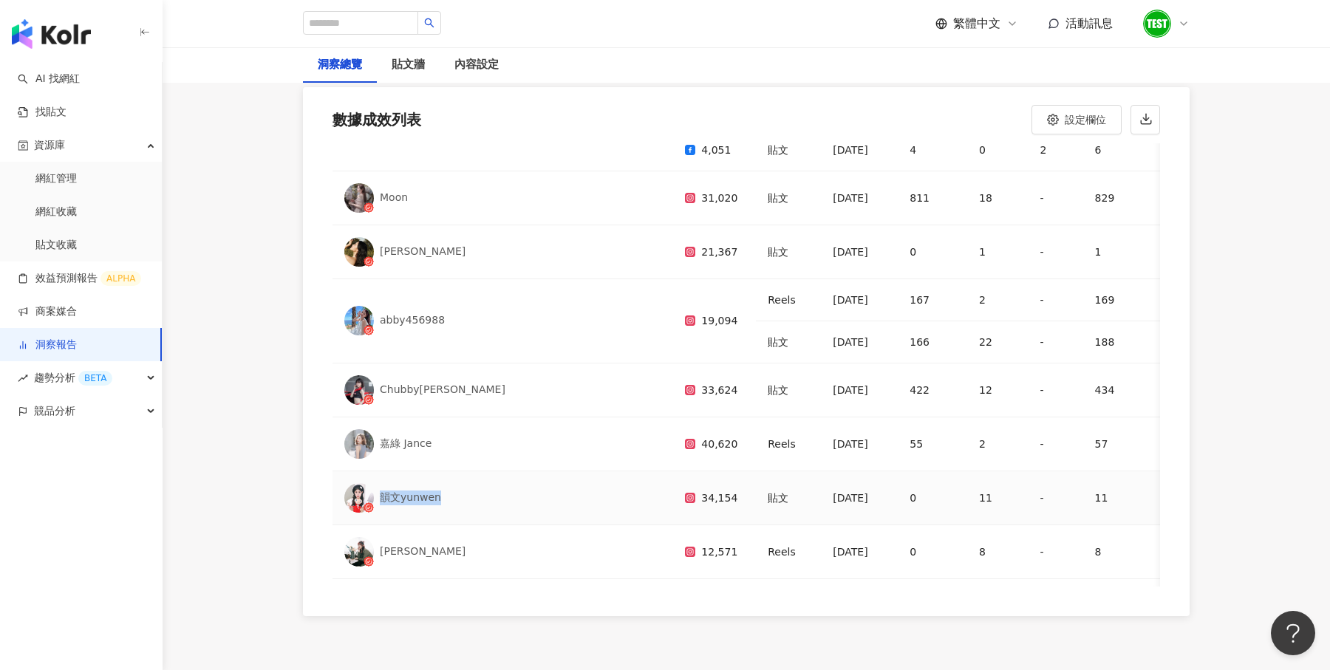
scroll to position [0, 0]
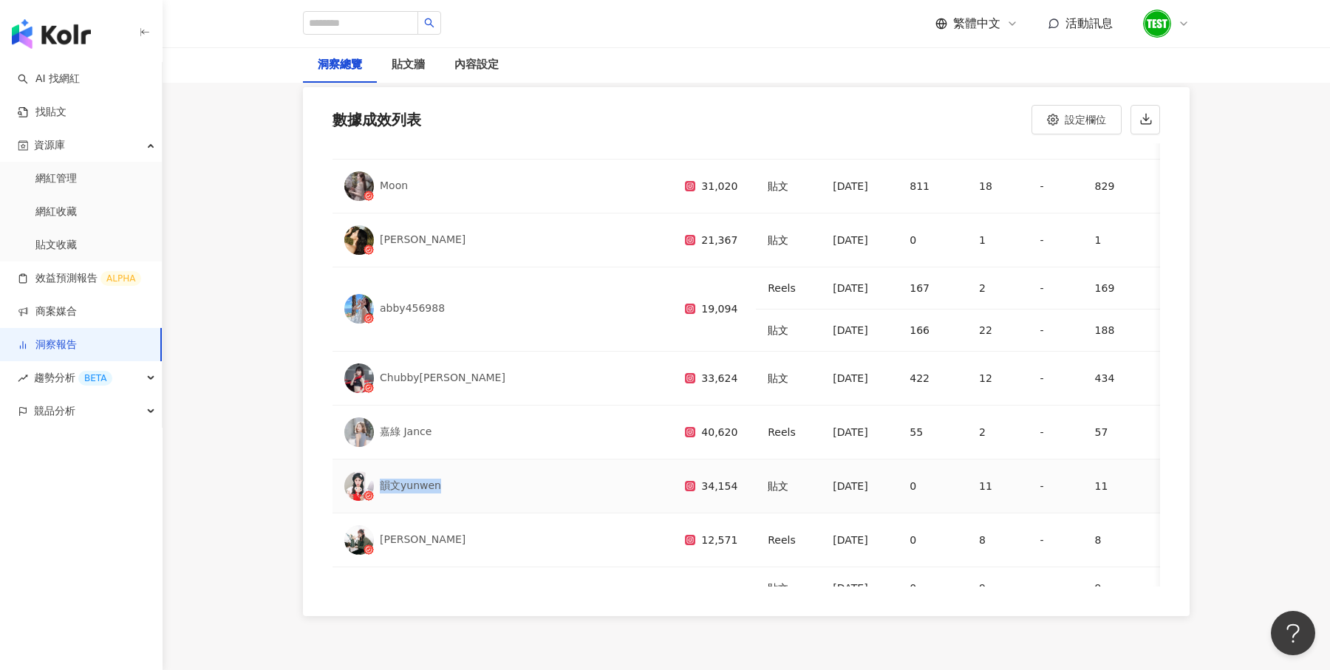
click at [898, 441] on td "55" at bounding box center [932, 433] width 69 height 54
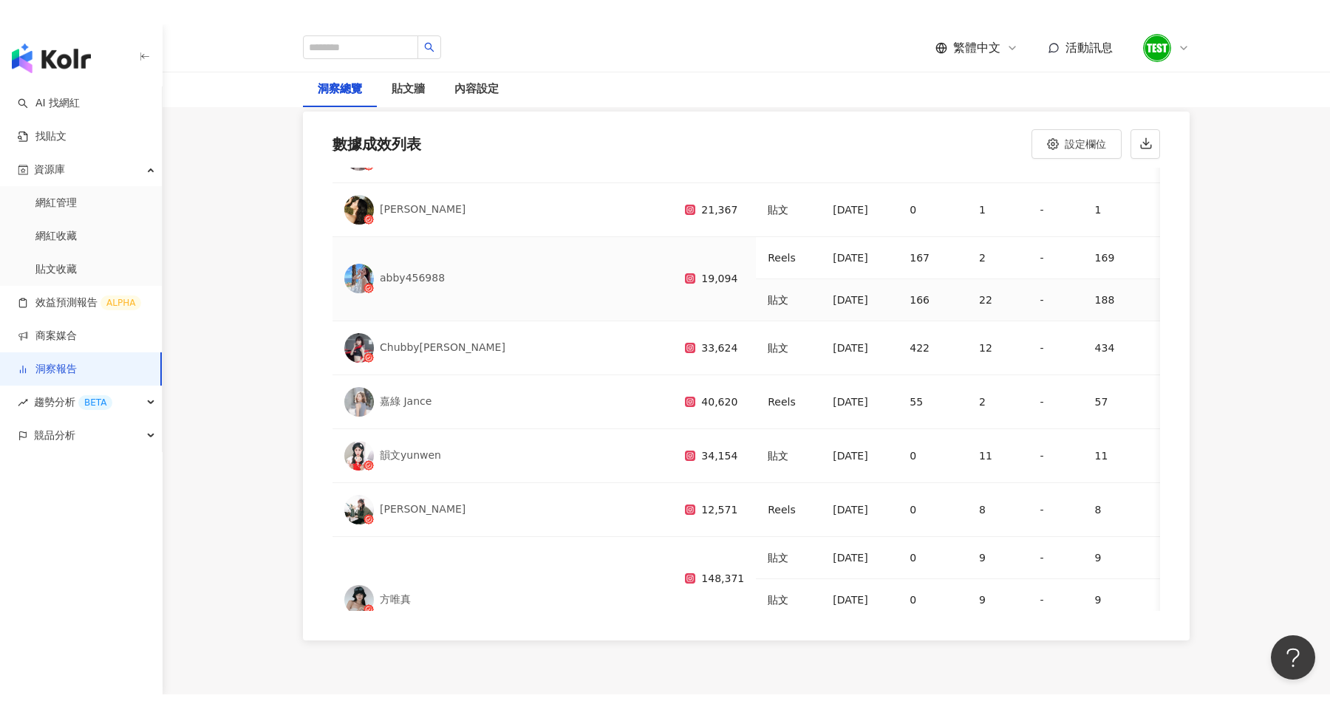
scroll to position [185, 0]
